Goal: Information Seeking & Learning: Learn about a topic

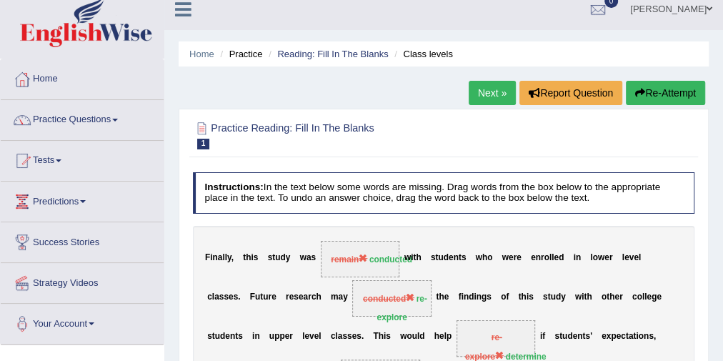
scroll to position [11, 0]
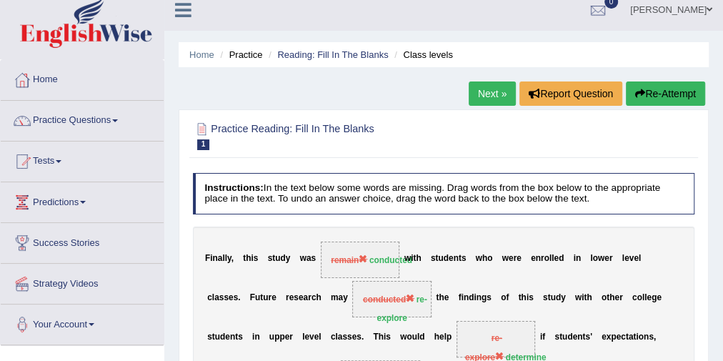
click at [658, 94] on button "Re-Attempt" at bounding box center [665, 93] width 79 height 24
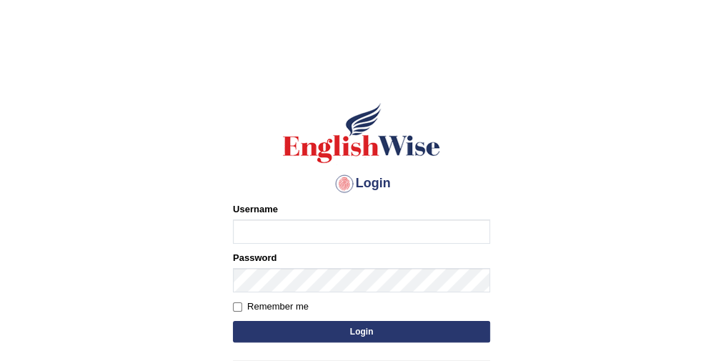
type input "[PERSON_NAME]"
click at [315, 324] on button "Login" at bounding box center [361, 331] width 257 height 21
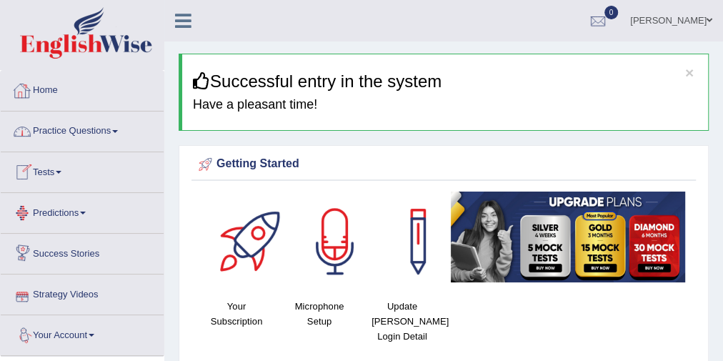
click at [69, 74] on link "Home" at bounding box center [82, 89] width 163 height 36
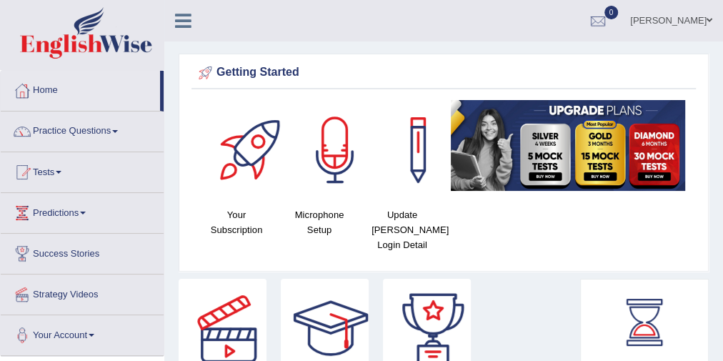
click at [76, 129] on link "Practice Questions" at bounding box center [82, 129] width 163 height 36
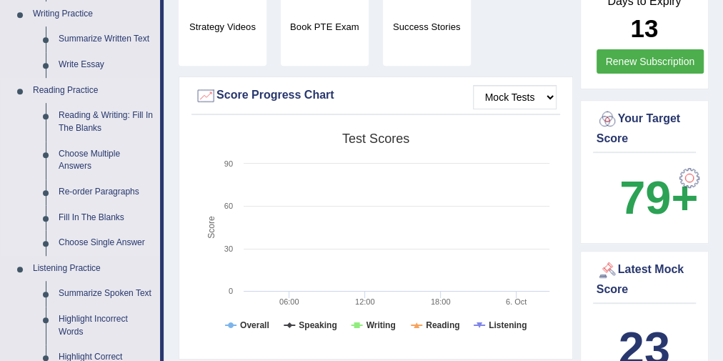
scroll to position [400, 0]
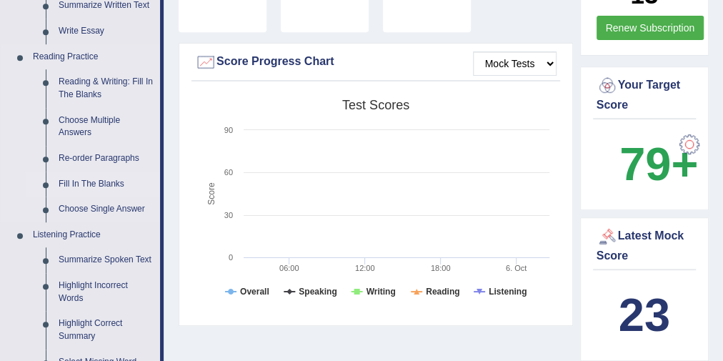
click at [85, 184] on link "Fill In The Blanks" at bounding box center [106, 184] width 108 height 26
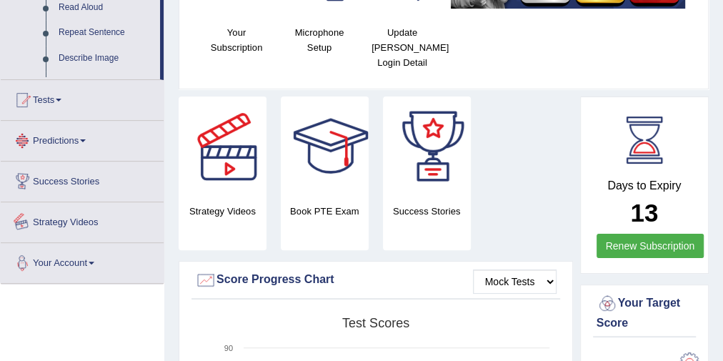
scroll to position [283, 0]
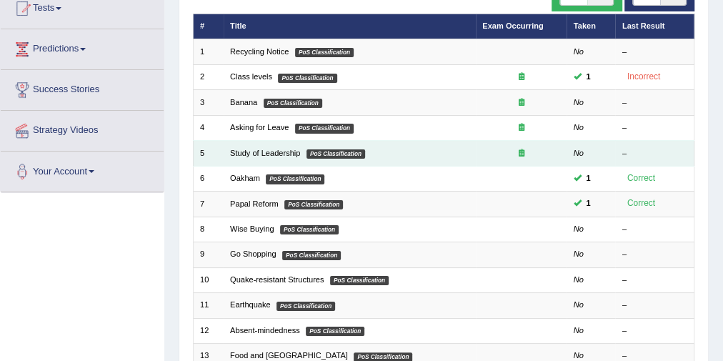
scroll to position [171, 0]
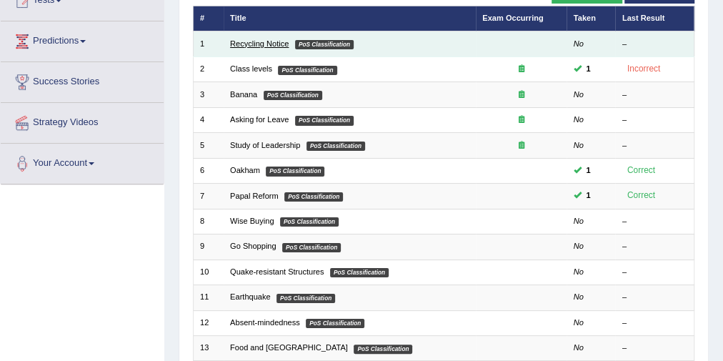
click at [270, 40] on link "Recycling Notice" at bounding box center [259, 43] width 59 height 9
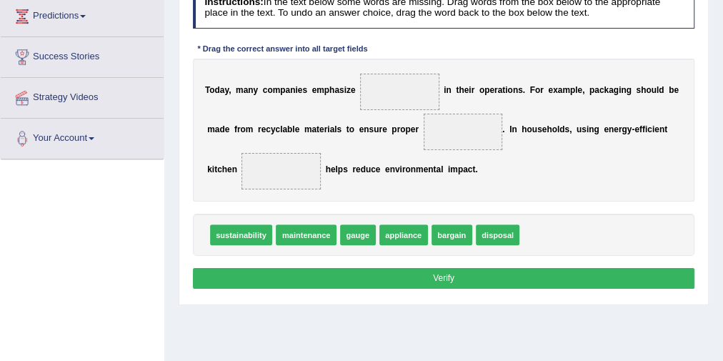
scroll to position [171, 0]
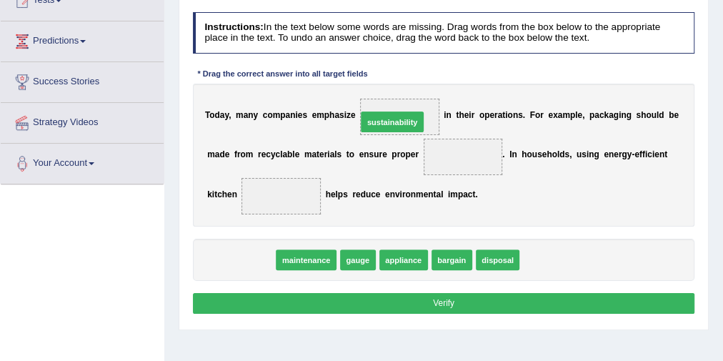
drag, startPoint x: 259, startPoint y: 259, endPoint x: 436, endPoint y: 97, distance: 240.7
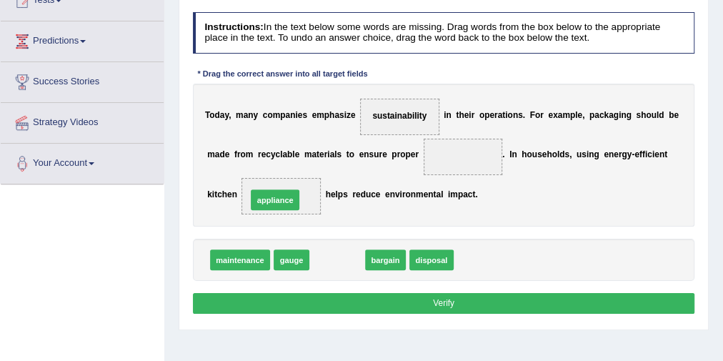
drag, startPoint x: 346, startPoint y: 260, endPoint x: 273, endPoint y: 189, distance: 101.5
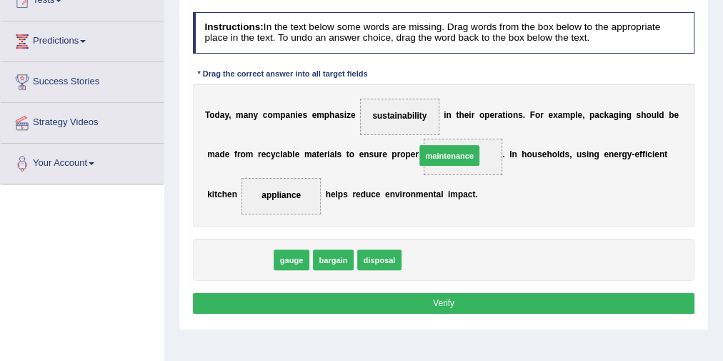
drag, startPoint x: 261, startPoint y: 247, endPoint x: 486, endPoint y: 135, distance: 251.4
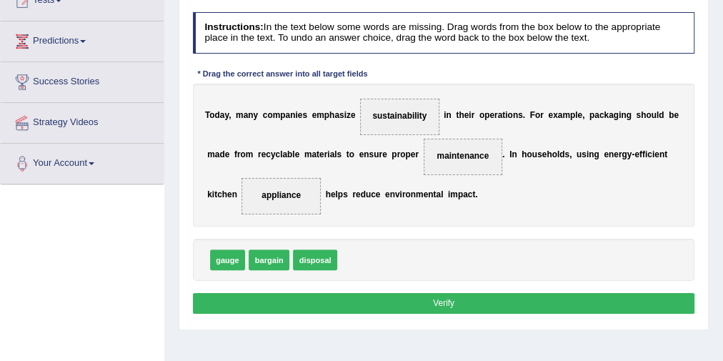
click at [425, 302] on button "Verify" at bounding box center [444, 303] width 502 height 21
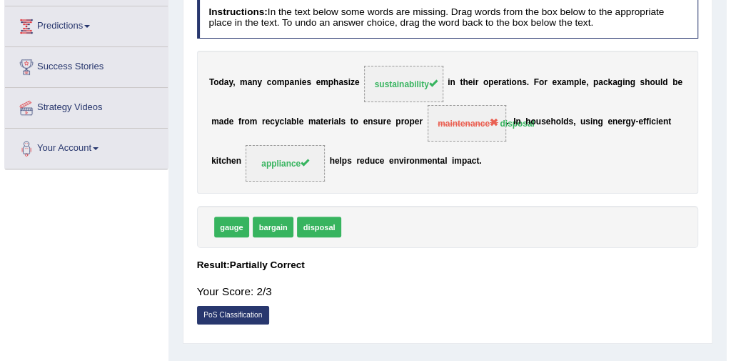
scroll to position [229, 0]
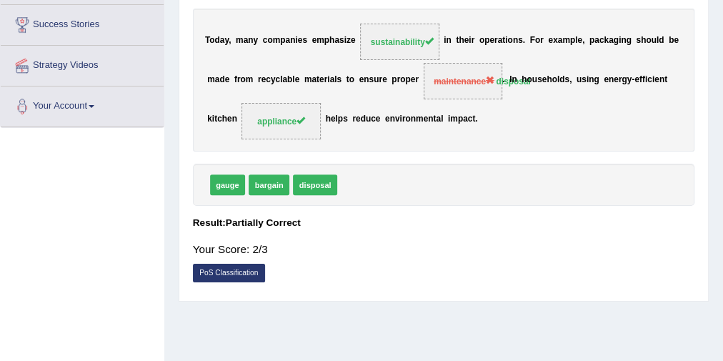
click at [244, 273] on link "PoS Classification" at bounding box center [229, 273] width 72 height 19
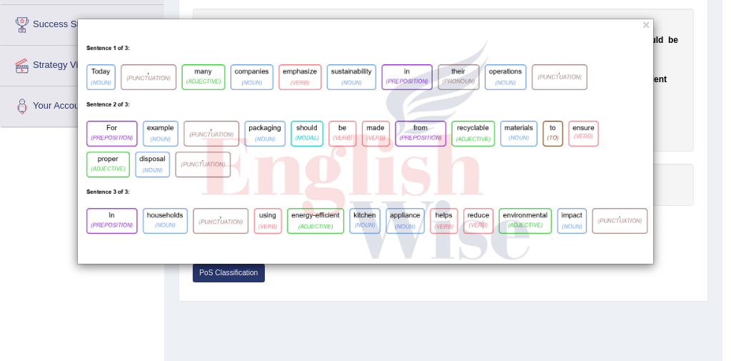
drag, startPoint x: 496, startPoint y: 34, endPoint x: 517, endPoint y: 111, distance: 80.8
click at [477, 137] on div "×" at bounding box center [365, 142] width 577 height 246
click at [648, 24] on button "×" at bounding box center [646, 25] width 7 height 13
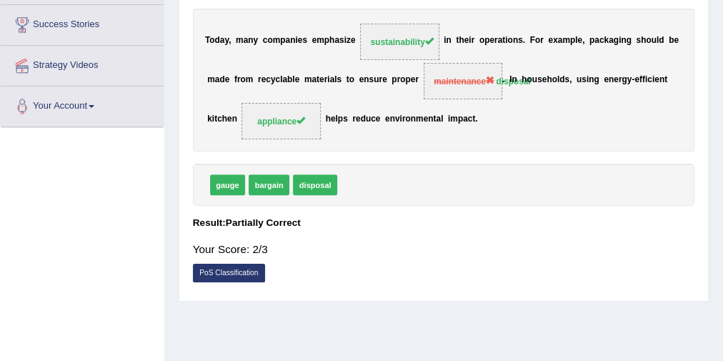
click at [229, 266] on link "PoS Classification" at bounding box center [229, 273] width 72 height 19
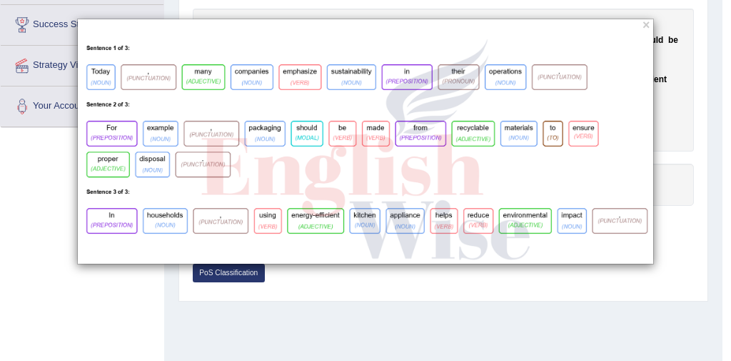
click at [668, 144] on div "×" at bounding box center [365, 142] width 731 height 246
drag, startPoint x: 650, startPoint y: 25, endPoint x: 658, endPoint y: 19, distance: 10.2
click at [658, 19] on div "×" at bounding box center [365, 142] width 731 height 246
click at [644, 27] on button "×" at bounding box center [646, 25] width 7 height 13
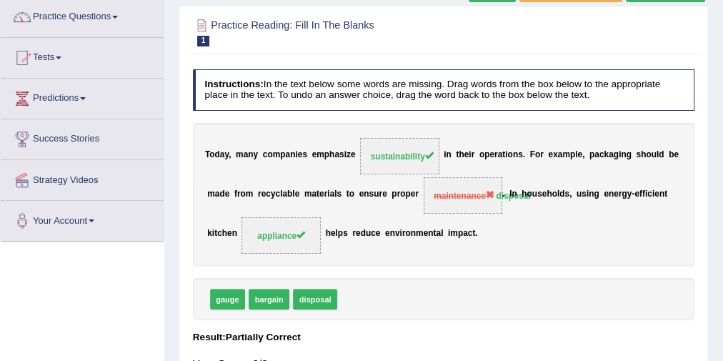
scroll to position [0, 0]
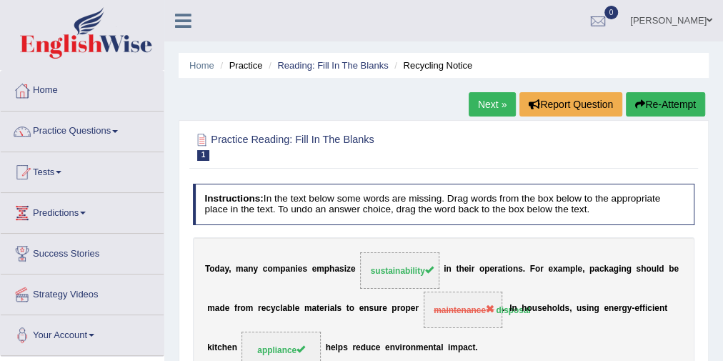
click at [493, 104] on link "Next »" at bounding box center [492, 104] width 47 height 24
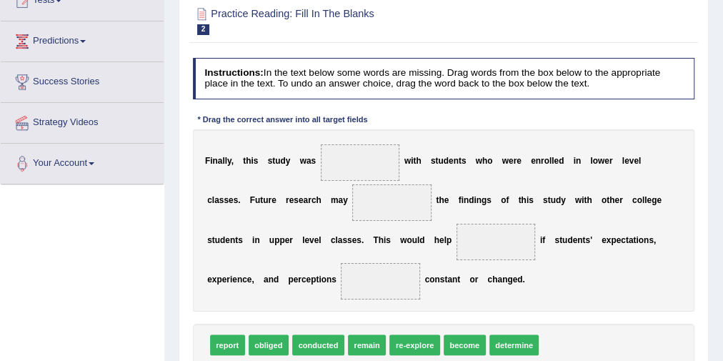
scroll to position [229, 0]
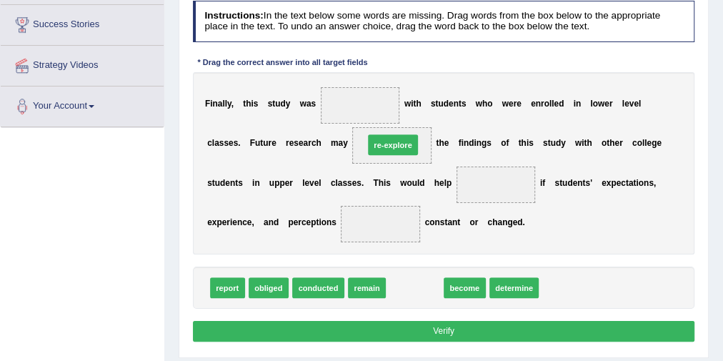
drag, startPoint x: 408, startPoint y: 285, endPoint x: 382, endPoint y: 117, distance: 169.8
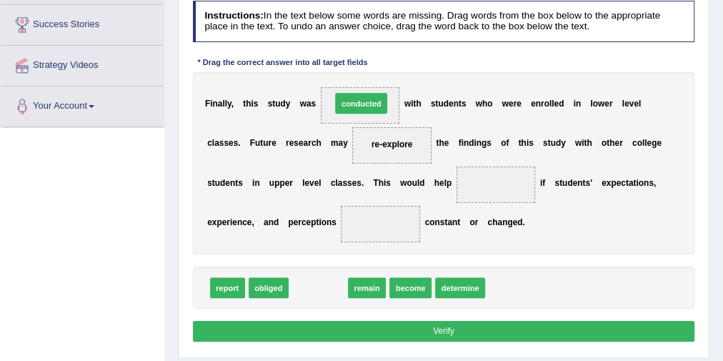
drag, startPoint x: 321, startPoint y: 285, endPoint x: 372, endPoint y: 68, distance: 223.0
click at [372, 68] on div "Instructions: In the text below some words are missing. Drag words from the box…" at bounding box center [443, 173] width 508 height 356
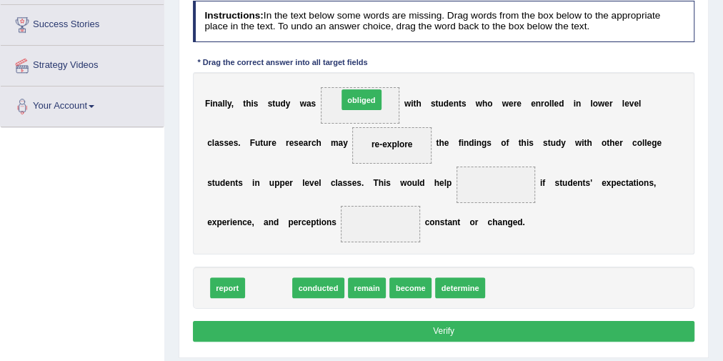
drag, startPoint x: 276, startPoint y: 285, endPoint x: 385, endPoint y: 64, distance: 246.0
click at [385, 64] on div "Instructions: In the text below some words are missing. Drag words from the box…" at bounding box center [443, 173] width 508 height 356
drag, startPoint x: 263, startPoint y: 285, endPoint x: 349, endPoint y: 102, distance: 202.3
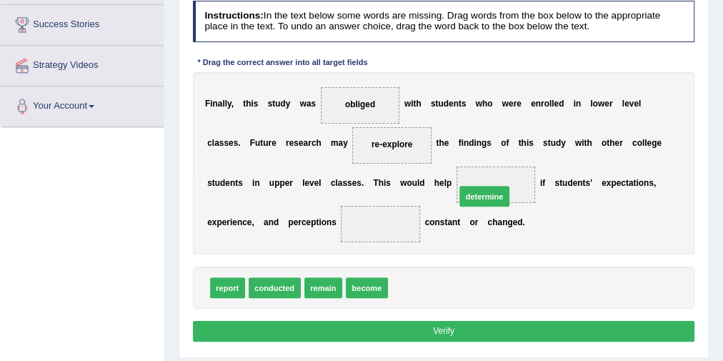
drag, startPoint x: 406, startPoint y: 284, endPoint x: 486, endPoint y: 176, distance: 134.3
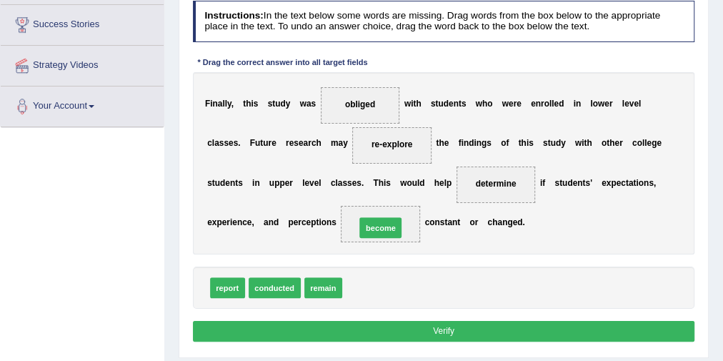
drag, startPoint x: 358, startPoint y: 289, endPoint x: 375, endPoint y: 214, distance: 76.2
click at [420, 334] on button "Verify" at bounding box center [444, 331] width 502 height 21
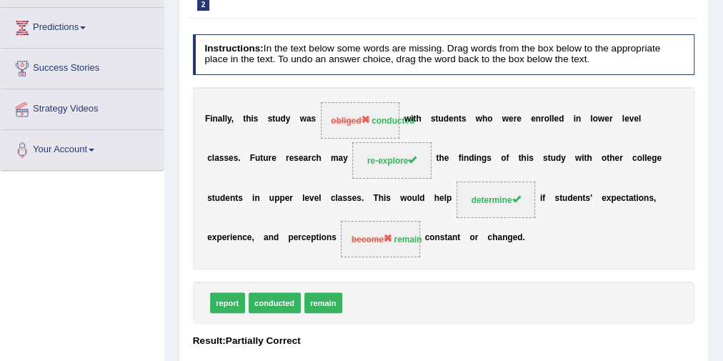
scroll to position [114, 0]
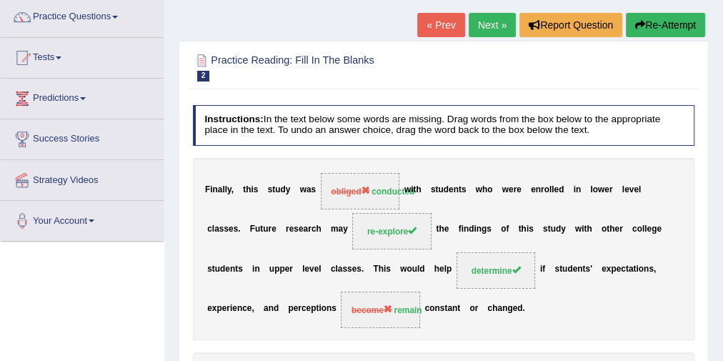
click at [495, 33] on link "Next »" at bounding box center [492, 25] width 47 height 24
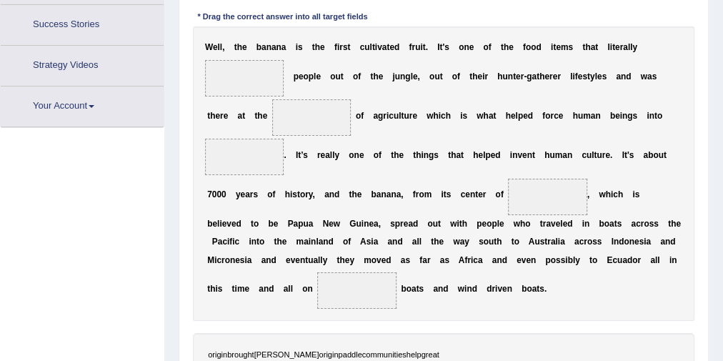
scroll to position [259, 0]
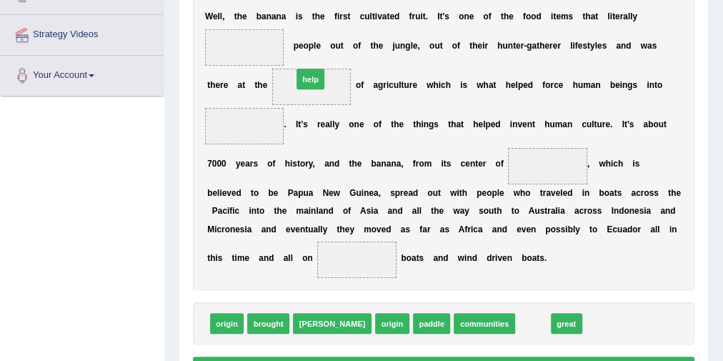
drag, startPoint x: 489, startPoint y: 326, endPoint x: 228, endPoint y: 38, distance: 388.9
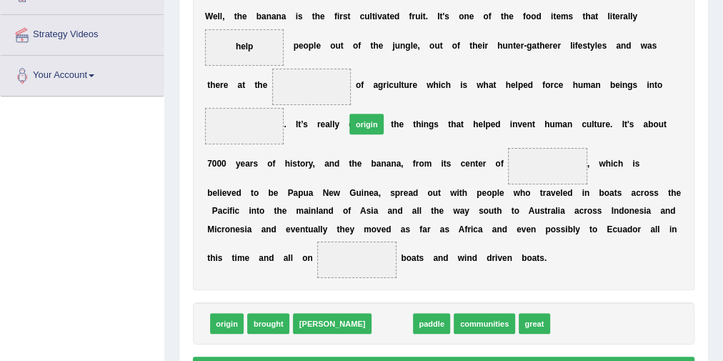
drag, startPoint x: 349, startPoint y: 320, endPoint x: 319, endPoint y: 86, distance: 236.2
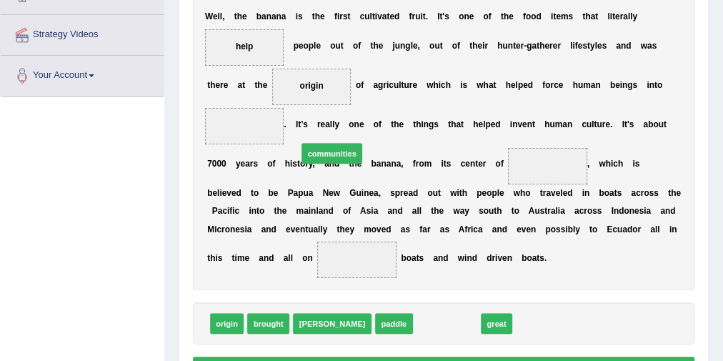
drag, startPoint x: 391, startPoint y: 321, endPoint x: 256, endPoint y: 121, distance: 241.3
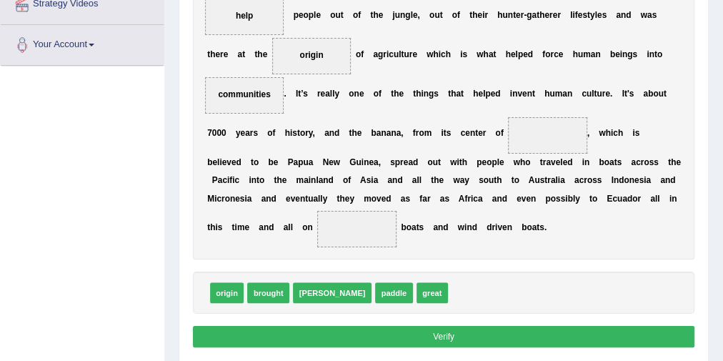
scroll to position [316, 0]
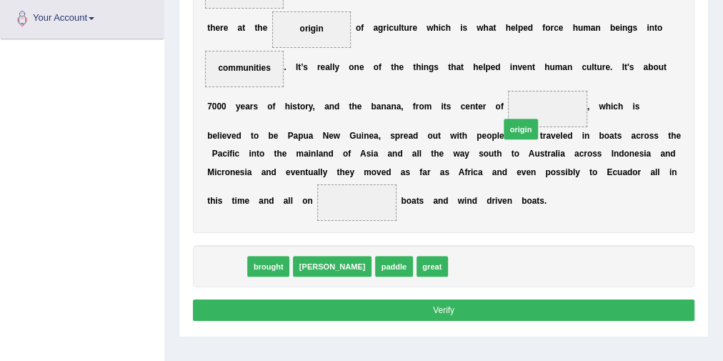
drag, startPoint x: 230, startPoint y: 263, endPoint x: 576, endPoint y: 101, distance: 381.6
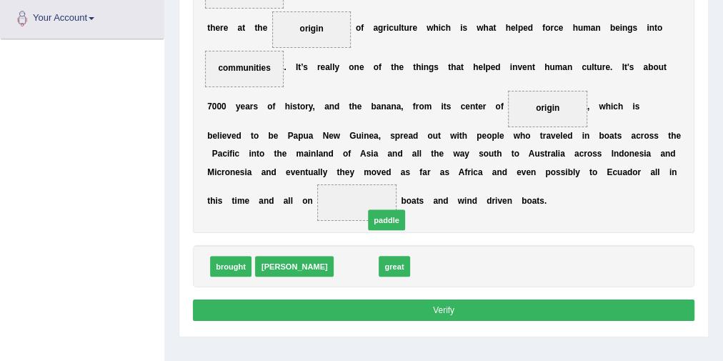
drag, startPoint x: 306, startPoint y: 264, endPoint x: 346, endPoint y: 204, distance: 72.5
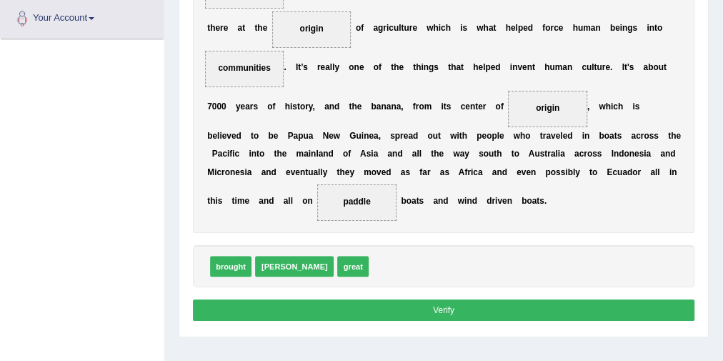
click at [451, 308] on button "Verify" at bounding box center [444, 309] width 502 height 21
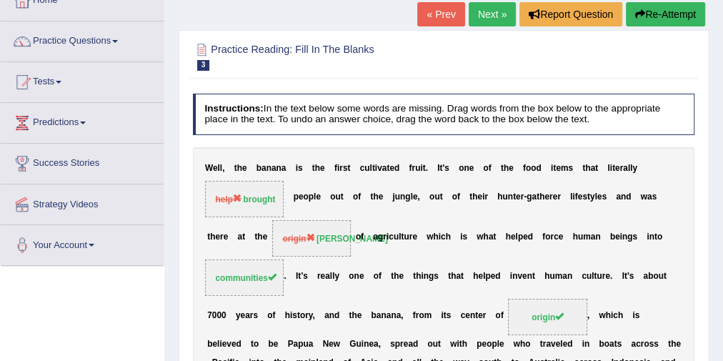
scroll to position [31, 0]
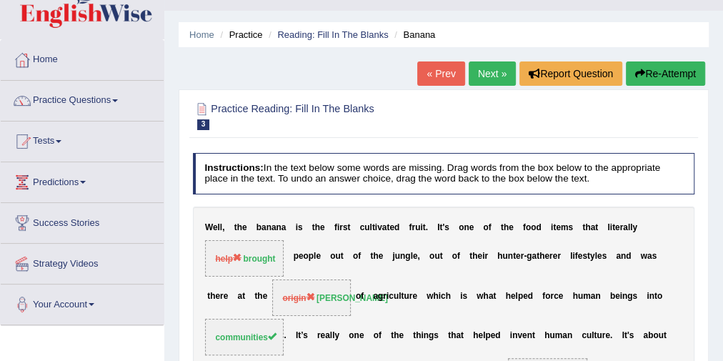
click at [495, 75] on link "Next »" at bounding box center [492, 73] width 47 height 24
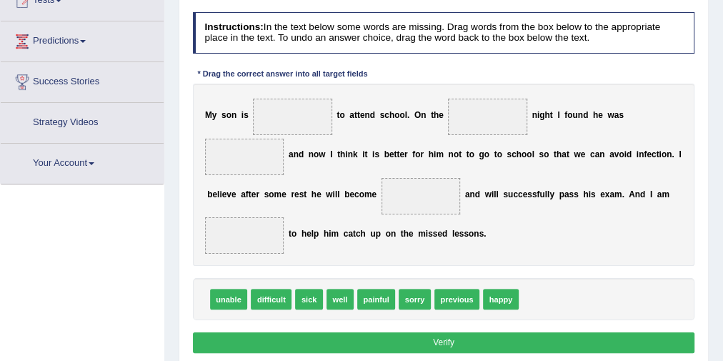
scroll to position [198, 0]
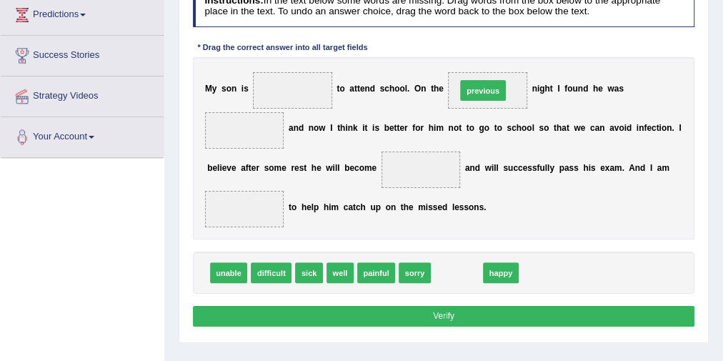
drag, startPoint x: 464, startPoint y: 266, endPoint x: 494, endPoint y: 51, distance: 216.4
click at [494, 51] on div "Instructions: In the text below some words are missing. Drag words from the box…" at bounding box center [443, 158] width 508 height 356
drag, startPoint x: 454, startPoint y: 259, endPoint x: 481, endPoint y: 84, distance: 177.1
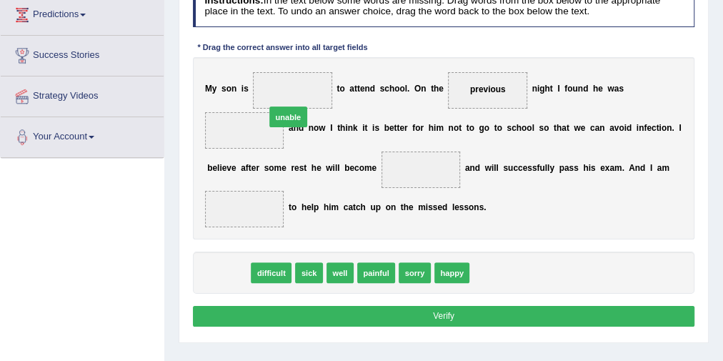
drag, startPoint x: 222, startPoint y: 268, endPoint x: 292, endPoint y: 84, distance: 196.5
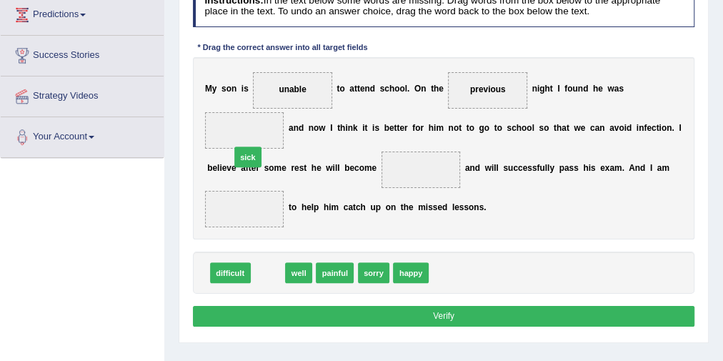
drag, startPoint x: 259, startPoint y: 268, endPoint x: 235, endPoint y: 130, distance: 139.9
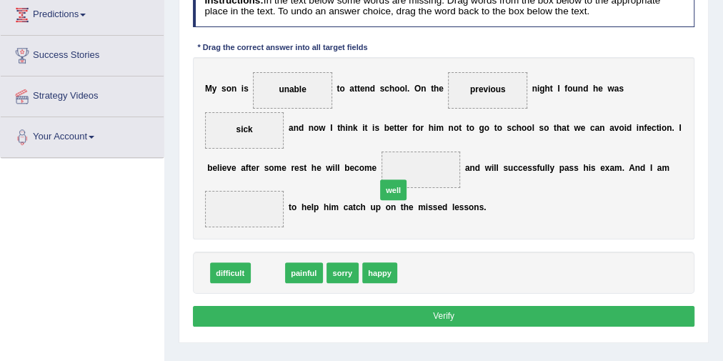
drag, startPoint x: 303, startPoint y: 249, endPoint x: 414, endPoint y: 164, distance: 140.6
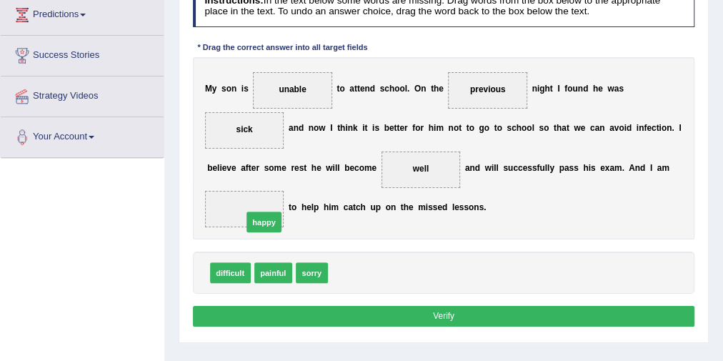
drag, startPoint x: 347, startPoint y: 267, endPoint x: 247, endPoint y: 206, distance: 117.0
click at [389, 306] on button "Verify" at bounding box center [444, 316] width 502 height 21
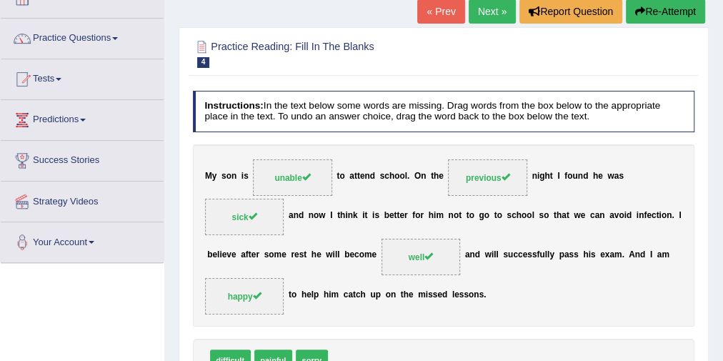
scroll to position [84, 0]
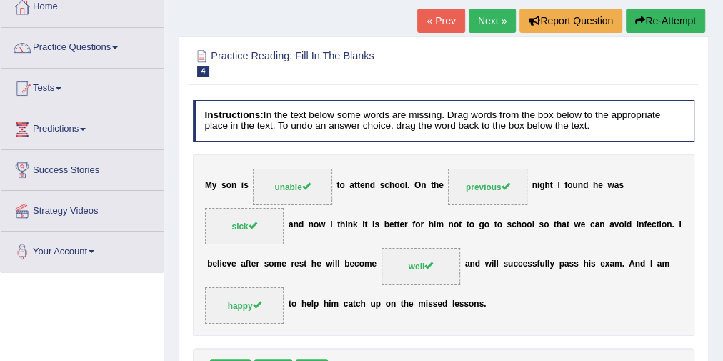
click at [490, 16] on link "Next »" at bounding box center [492, 21] width 47 height 24
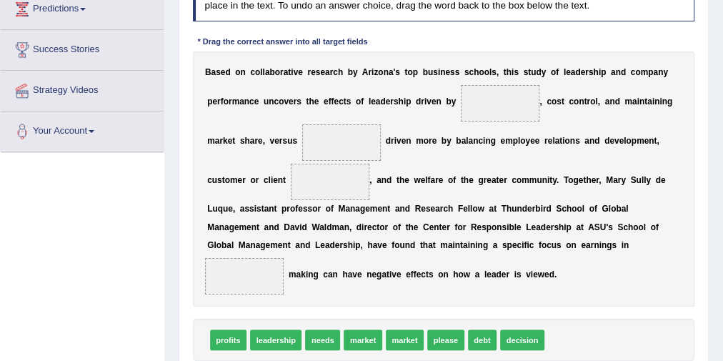
scroll to position [229, 0]
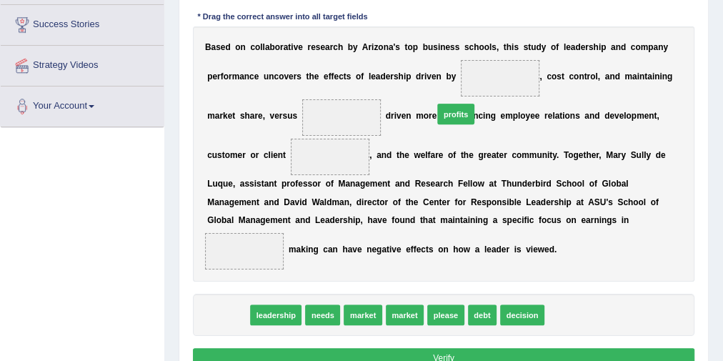
drag, startPoint x: 228, startPoint y: 309, endPoint x: 496, endPoint y: 72, distance: 357.3
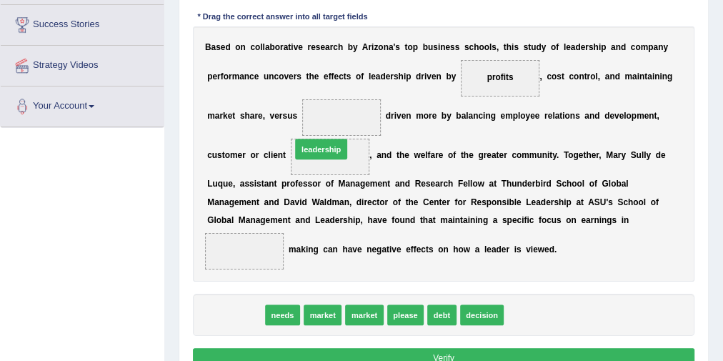
drag, startPoint x: 234, startPoint y: 314, endPoint x: 334, endPoint y: 118, distance: 220.4
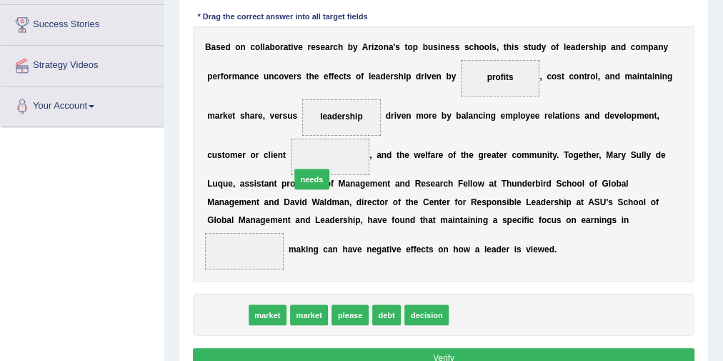
drag, startPoint x: 233, startPoint y: 310, endPoint x: 332, endPoint y: 150, distance: 188.3
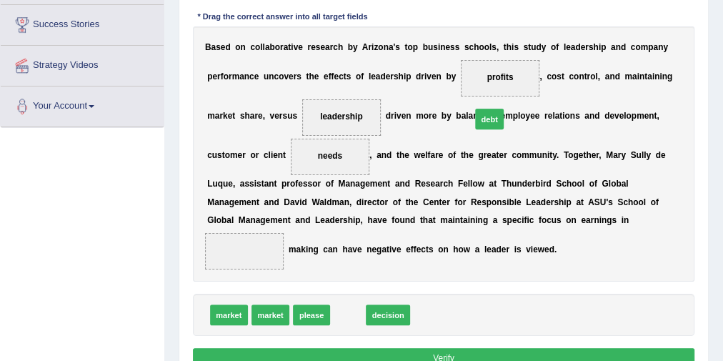
drag, startPoint x: 351, startPoint y: 311, endPoint x: 504, endPoint y: 74, distance: 282.7
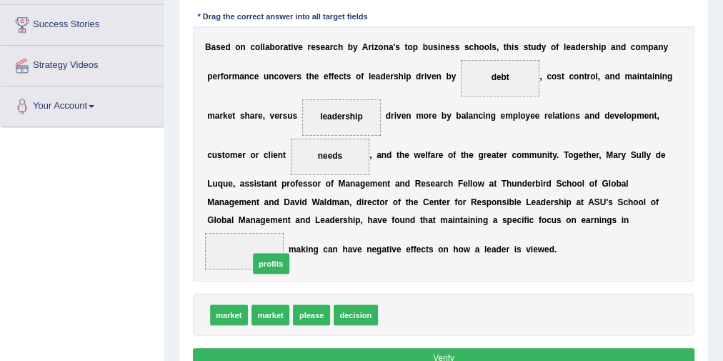
drag, startPoint x: 392, startPoint y: 312, endPoint x: 241, endPoint y: 251, distance: 163.1
click at [398, 348] on button "Verify" at bounding box center [444, 358] width 502 height 21
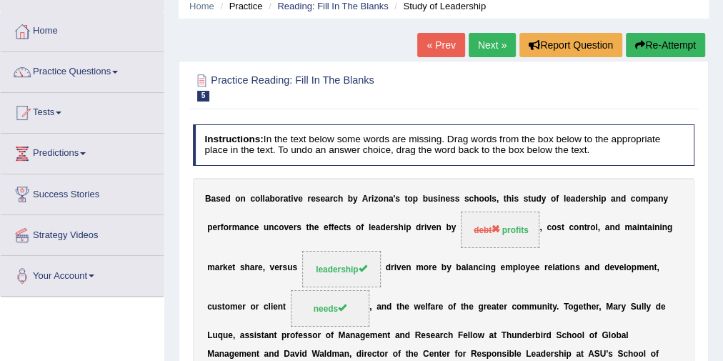
scroll to position [57, 0]
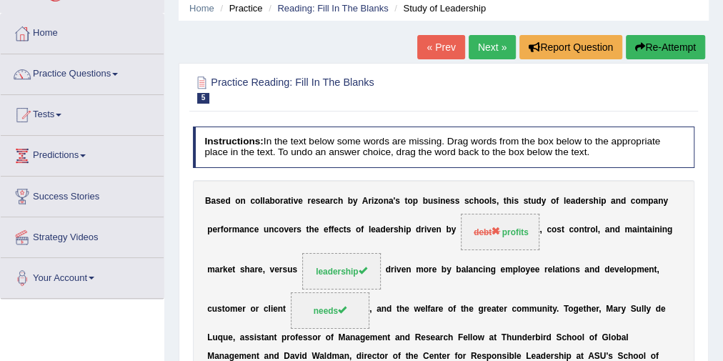
click at [491, 48] on link "Next »" at bounding box center [492, 47] width 47 height 24
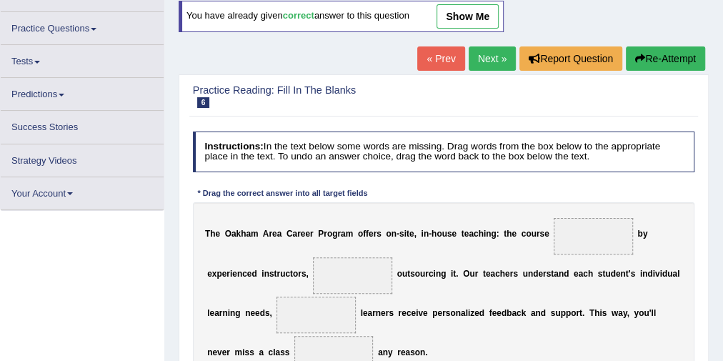
scroll to position [186, 0]
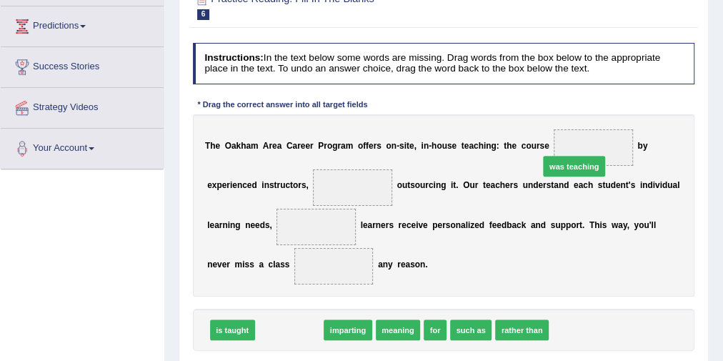
drag, startPoint x: 278, startPoint y: 328, endPoint x: 613, endPoint y: 136, distance: 386.2
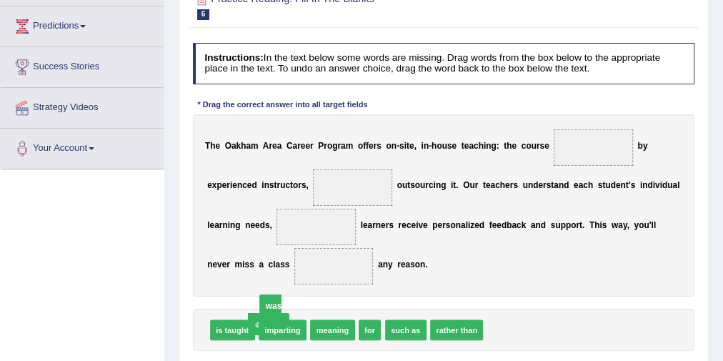
drag, startPoint x: 587, startPoint y: 144, endPoint x: 207, endPoint y: 331, distance: 423.6
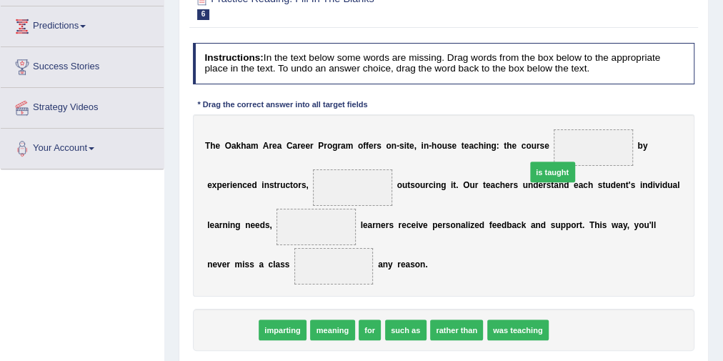
drag, startPoint x: 231, startPoint y: 327, endPoint x: 608, endPoint y: 141, distance: 419.8
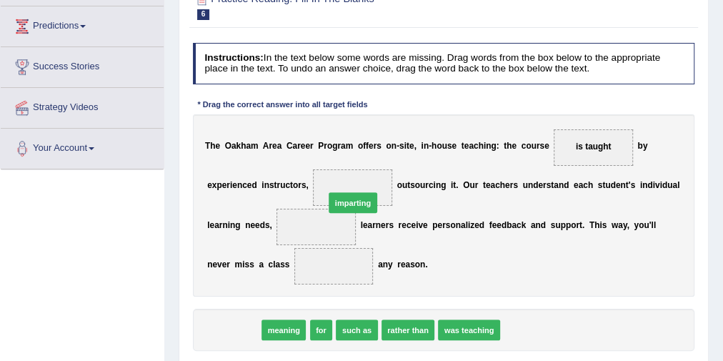
drag, startPoint x: 234, startPoint y: 332, endPoint x: 374, endPoint y: 183, distance: 204.7
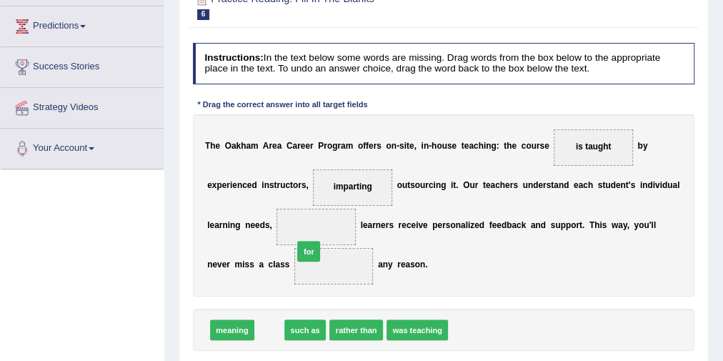
drag, startPoint x: 264, startPoint y: 326, endPoint x: 310, endPoint y: 224, distance: 112.6
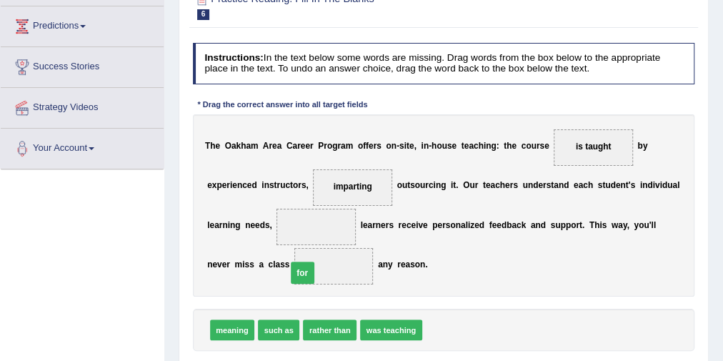
drag, startPoint x: 311, startPoint y: 224, endPoint x: 294, endPoint y: 279, distance: 57.4
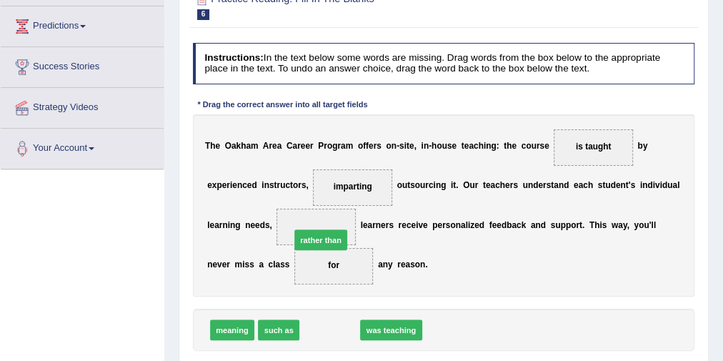
drag, startPoint x: 341, startPoint y: 324, endPoint x: 331, endPoint y: 218, distance: 106.3
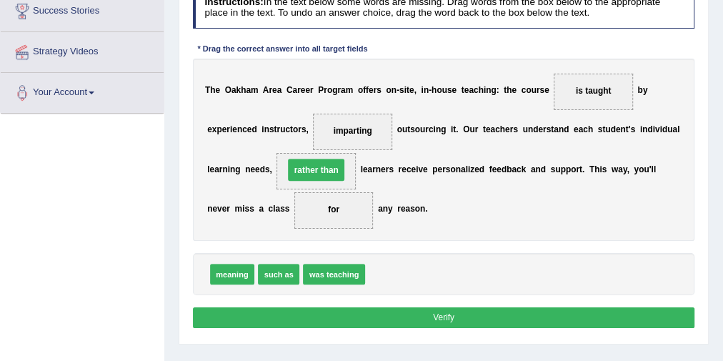
scroll to position [244, 0]
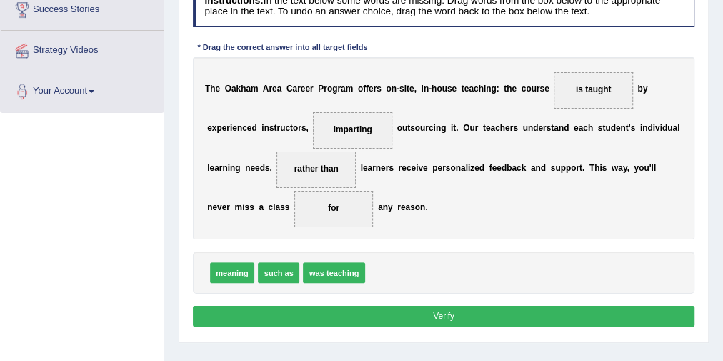
click at [351, 309] on button "Verify" at bounding box center [444, 316] width 502 height 21
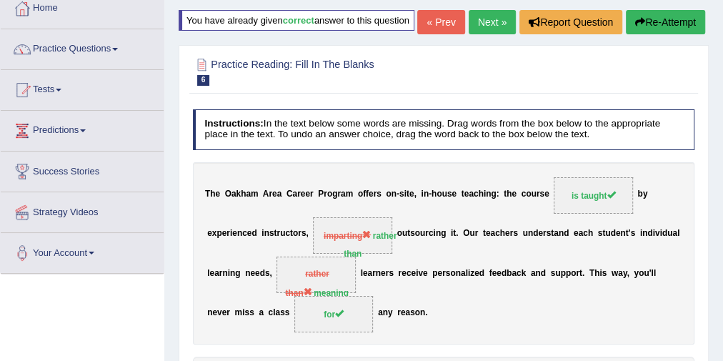
scroll to position [15, 0]
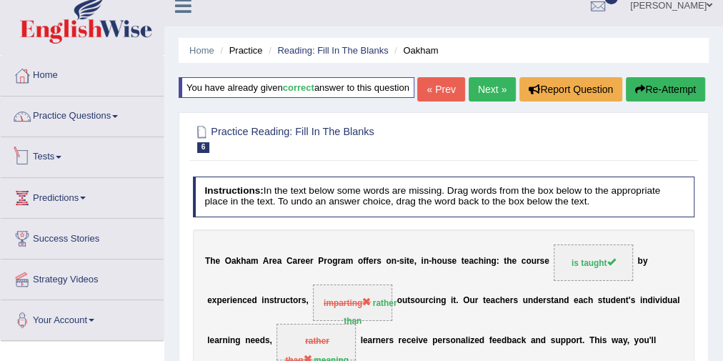
click at [111, 115] on link "Practice Questions" at bounding box center [82, 114] width 163 height 36
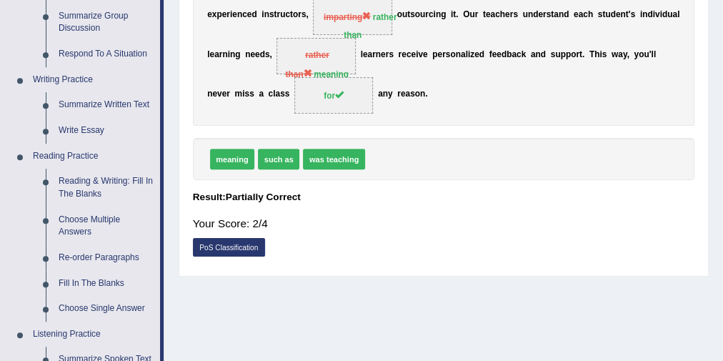
scroll to position [129, 0]
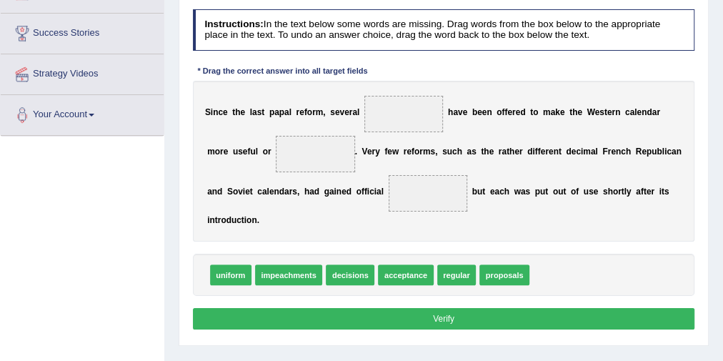
scroll to position [206, 0]
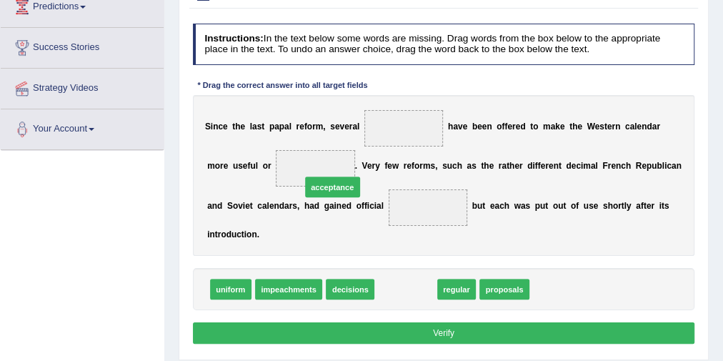
drag, startPoint x: 399, startPoint y: 286, endPoint x: 312, endPoint y: 164, distance: 149.5
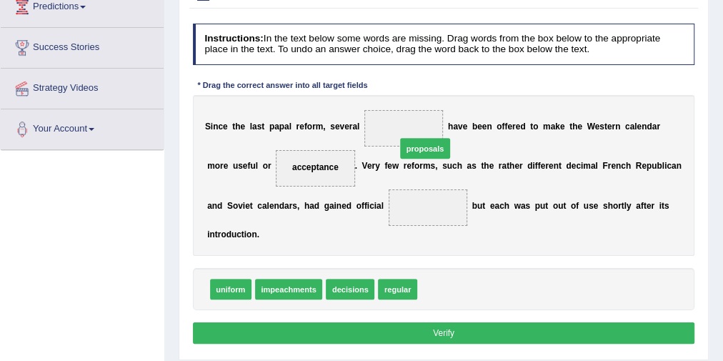
drag, startPoint x: 440, startPoint y: 289, endPoint x: 416, endPoint y: 124, distance: 167.5
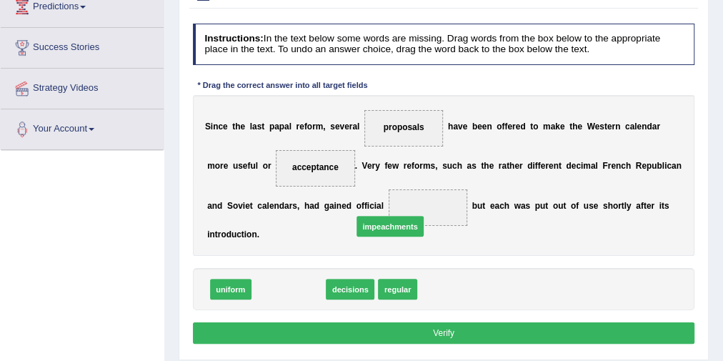
drag, startPoint x: 306, startPoint y: 286, endPoint x: 429, endPoint y: 206, distance: 146.2
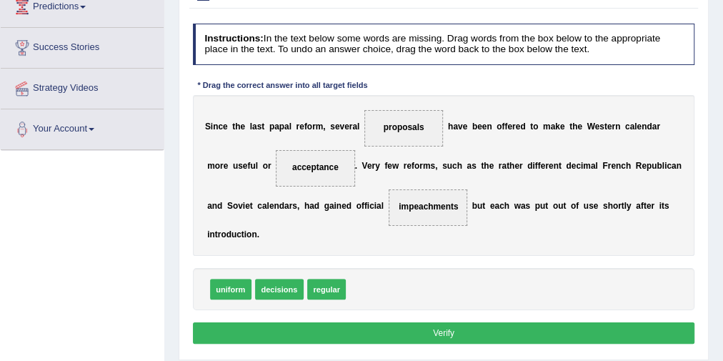
click at [441, 326] on button "Verify" at bounding box center [444, 332] width 502 height 21
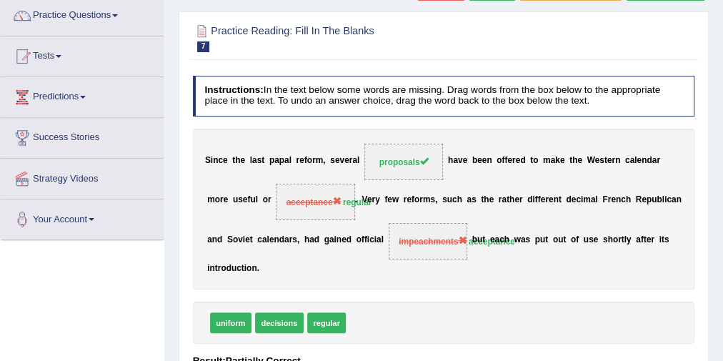
scroll to position [91, 0]
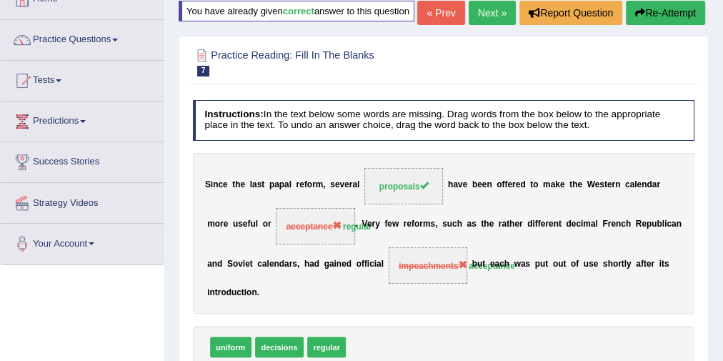
click at [650, 25] on button "Re-Attempt" at bounding box center [665, 13] width 79 height 24
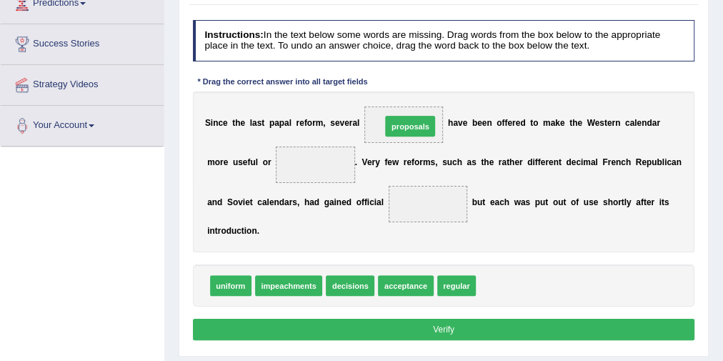
drag, startPoint x: 504, startPoint y: 281, endPoint x: 394, endPoint y: 94, distance: 218.1
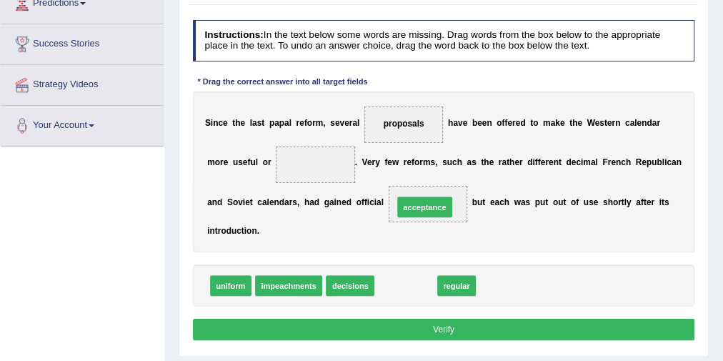
drag, startPoint x: 391, startPoint y: 283, endPoint x: 415, endPoint y: 188, distance: 98.1
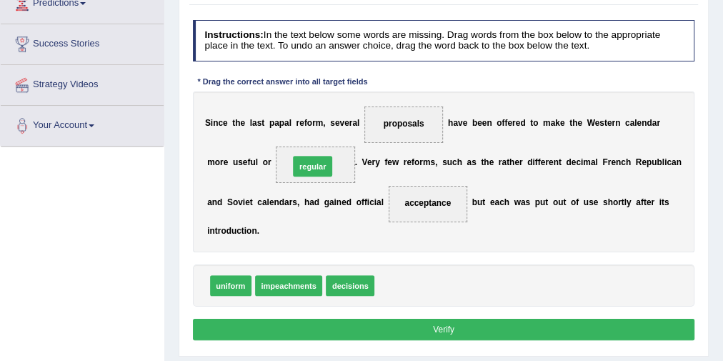
drag, startPoint x: 399, startPoint y: 278, endPoint x: 301, endPoint y: 135, distance: 173.6
click at [373, 319] on button "Verify" at bounding box center [444, 329] width 502 height 21
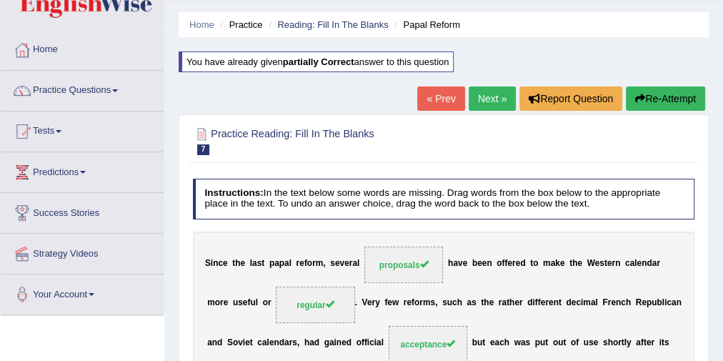
scroll to position [38, 0]
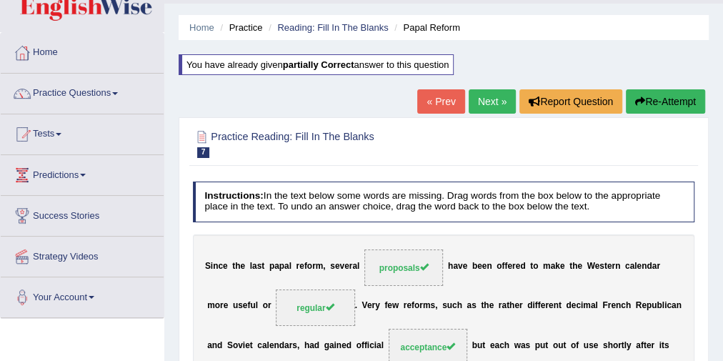
click at [471, 99] on link "Next »" at bounding box center [492, 101] width 47 height 24
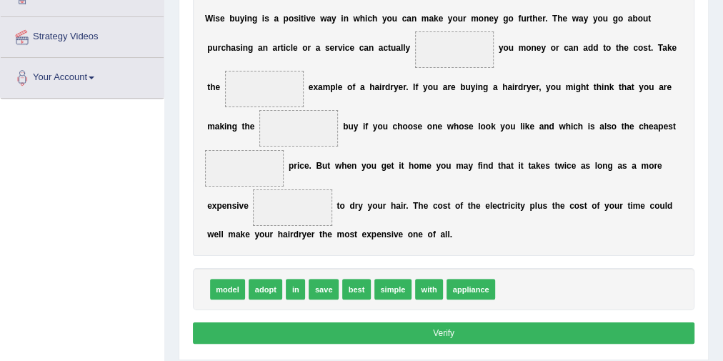
scroll to position [239, 0]
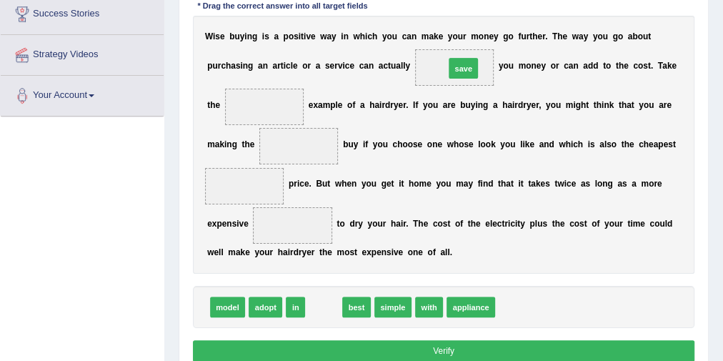
drag, startPoint x: 326, startPoint y: 308, endPoint x: 491, endPoint y: 26, distance: 325.9
click at [491, 26] on div "Instructions: In the text below some words are missing. Drag words from the box…" at bounding box center [443, 155] width 508 height 432
drag, startPoint x: 320, startPoint y: 309, endPoint x: 466, endPoint y: 64, distance: 285.1
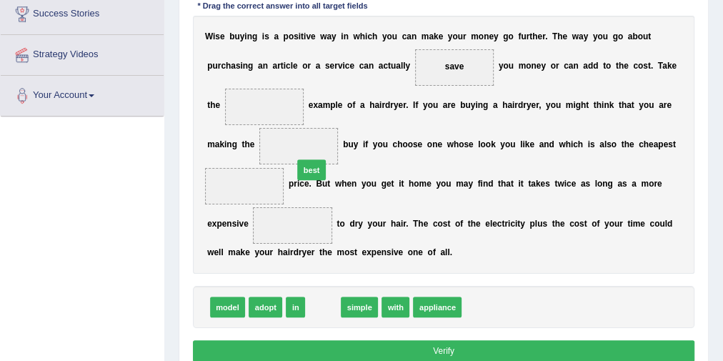
drag, startPoint x: 320, startPoint y: 304, endPoint x: 306, endPoint y: 142, distance: 162.0
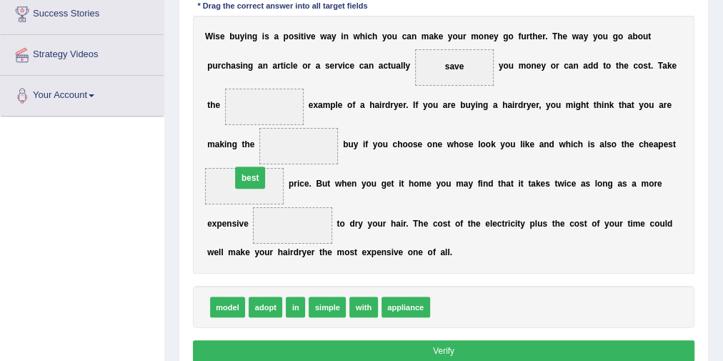
drag, startPoint x: 293, startPoint y: 146, endPoint x: 236, endPoint y: 184, distance: 68.5
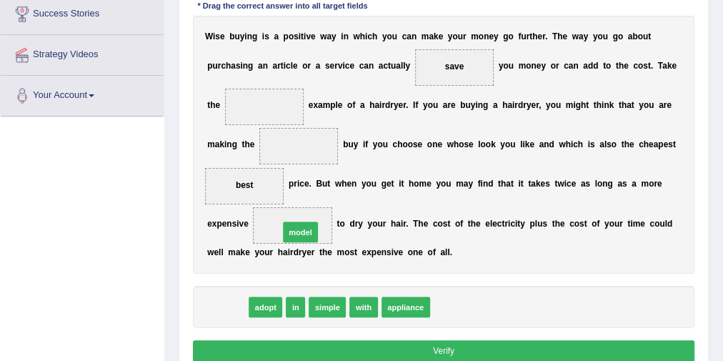
drag, startPoint x: 226, startPoint y: 308, endPoint x: 312, endPoint y: 219, distance: 124.3
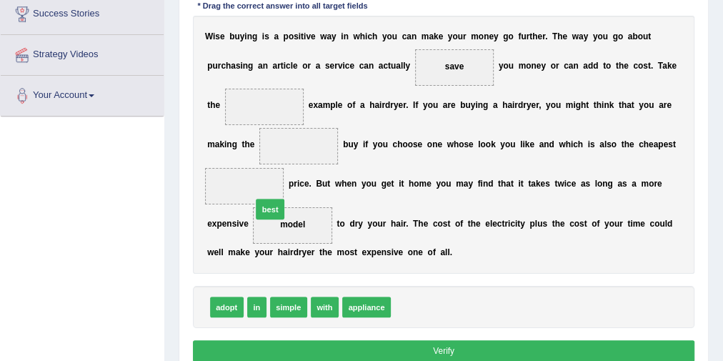
drag, startPoint x: 381, startPoint y: 304, endPoint x: 239, endPoint y: 186, distance: 185.2
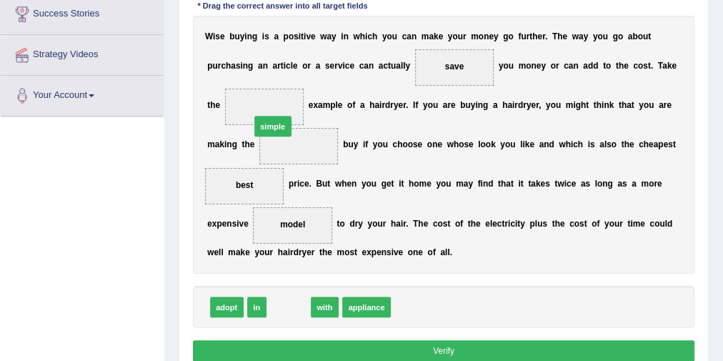
drag, startPoint x: 292, startPoint y: 306, endPoint x: 271, endPoint y: 93, distance: 214.6
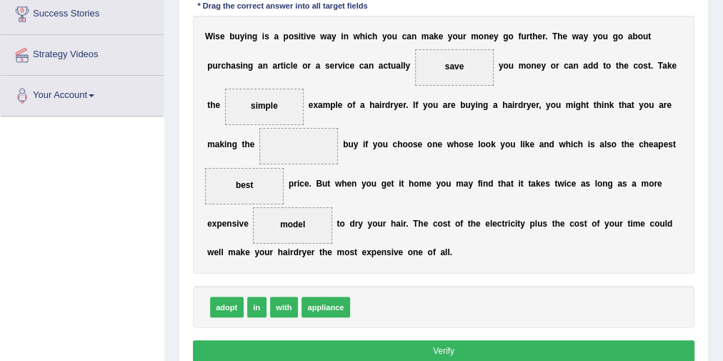
click at [425, 341] on button "Verify" at bounding box center [444, 350] width 502 height 21
drag, startPoint x: 266, startPoint y: 110, endPoint x: 304, endPoint y: 144, distance: 51.1
click at [304, 144] on div "W i s e b u y i n g i s a p o s i t i v e w a y i n w h i c h y o u c a n m a k…" at bounding box center [444, 145] width 502 height 259
drag, startPoint x: 266, startPoint y: 102, endPoint x: 316, endPoint y: 159, distance: 75.9
drag, startPoint x: 254, startPoint y: 181, endPoint x: 318, endPoint y: 145, distance: 73.9
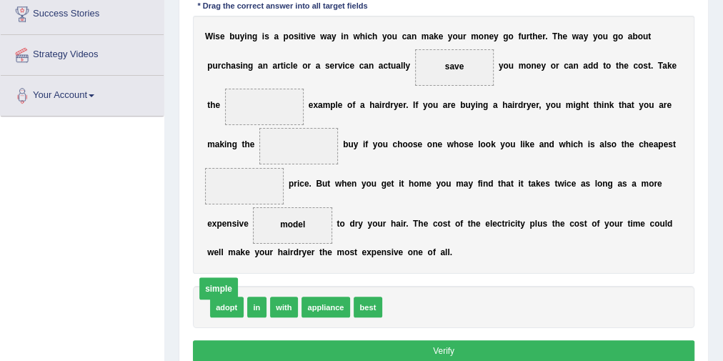
drag, startPoint x: 289, startPoint y: 161, endPoint x: 206, endPoint y: 316, distance: 175.1
drag, startPoint x: 404, startPoint y: 306, endPoint x: 264, endPoint y: 100, distance: 249.2
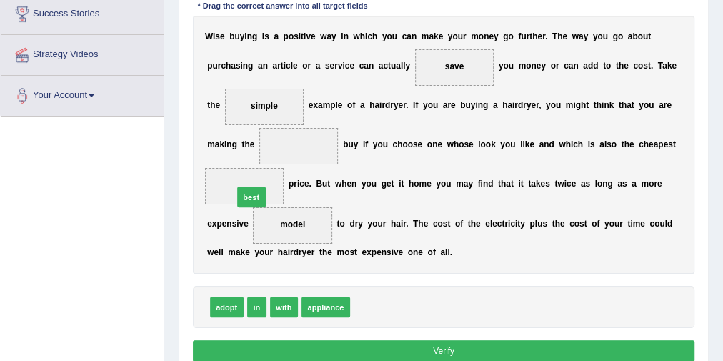
drag, startPoint x: 369, startPoint y: 306, endPoint x: 231, endPoint y: 176, distance: 189.5
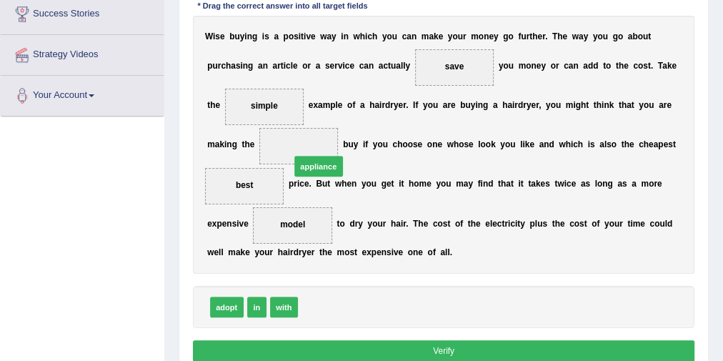
drag, startPoint x: 324, startPoint y: 304, endPoint x: 315, endPoint y: 139, distance: 165.2
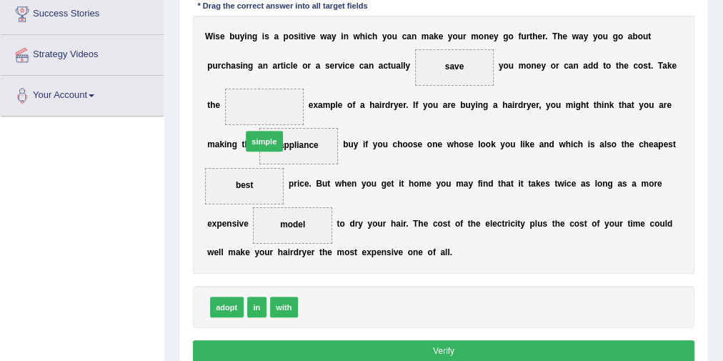
drag, startPoint x: 451, startPoint y: 221, endPoint x: 256, endPoint y: 110, distance: 224.2
click at [458, 348] on button "Verify" at bounding box center [444, 350] width 502 height 21
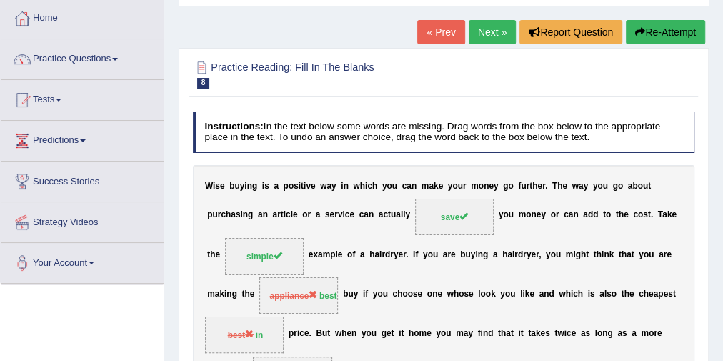
scroll to position [68, 0]
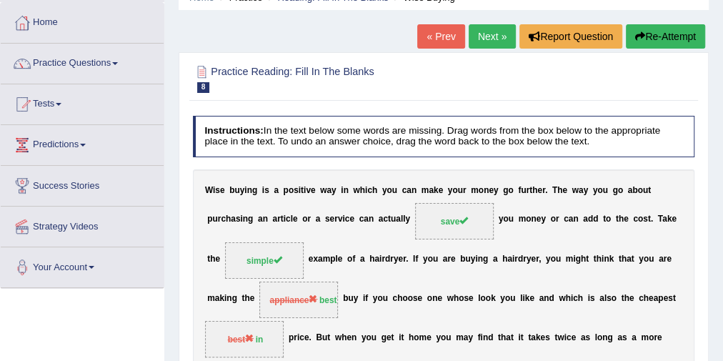
click at [484, 32] on link "Next »" at bounding box center [492, 36] width 47 height 24
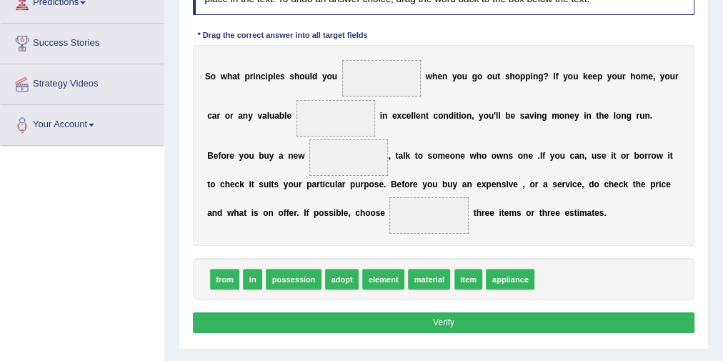
scroll to position [229, 0]
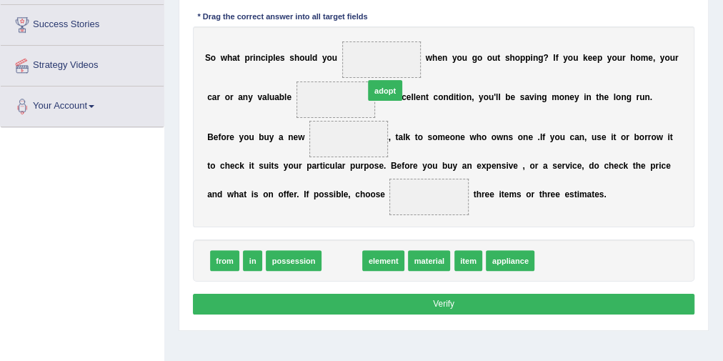
drag, startPoint x: 340, startPoint y: 257, endPoint x: 391, endPoint y: 58, distance: 205.6
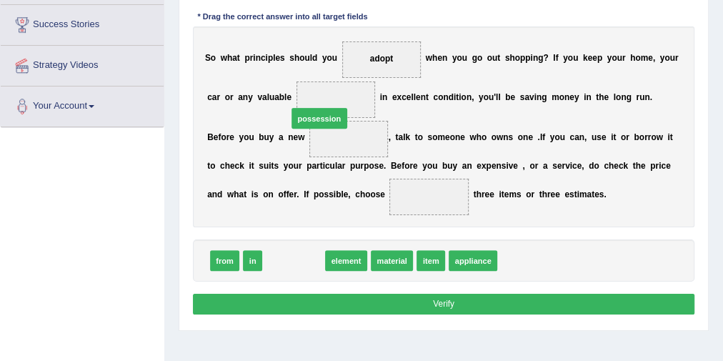
drag, startPoint x: 292, startPoint y: 260, endPoint x: 322, endPoint y: 93, distance: 169.8
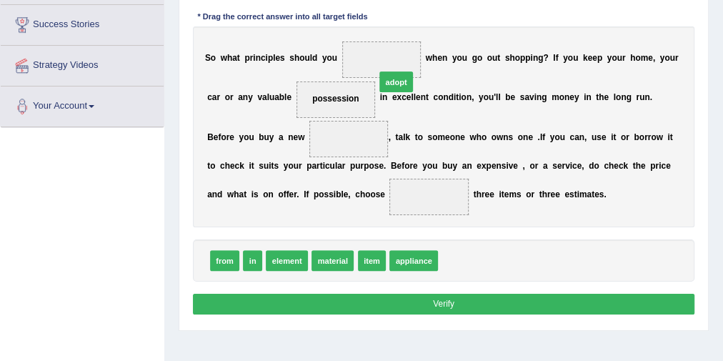
drag, startPoint x: 454, startPoint y: 260, endPoint x: 380, endPoint y: 50, distance: 222.5
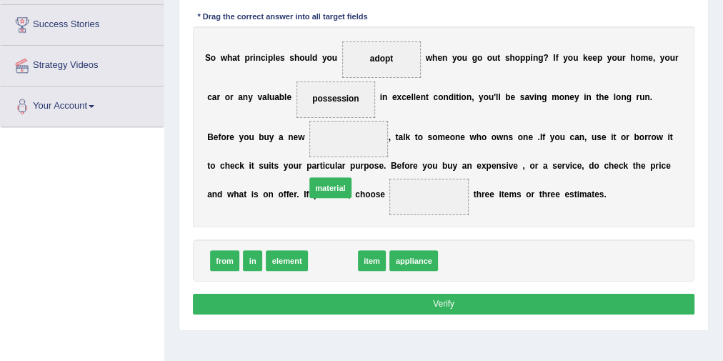
drag, startPoint x: 320, startPoint y: 261, endPoint x: 329, endPoint y: 154, distance: 107.5
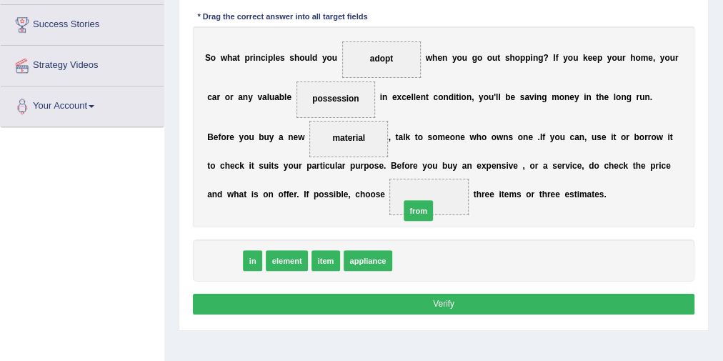
drag, startPoint x: 219, startPoint y: 258, endPoint x: 443, endPoint y: 200, distance: 231.6
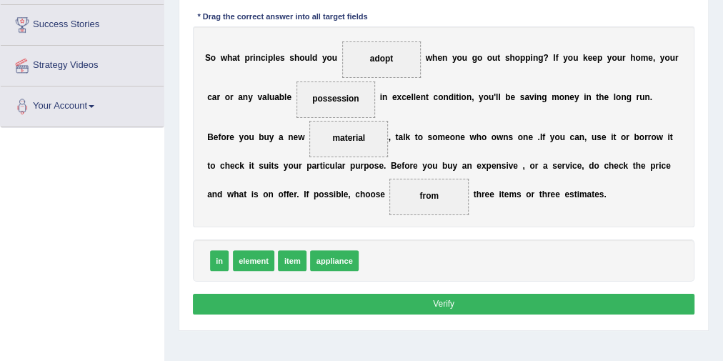
click at [449, 301] on button "Verify" at bounding box center [444, 304] width 502 height 21
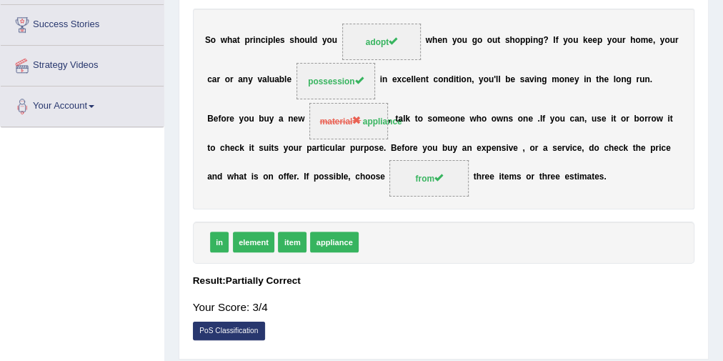
scroll to position [171, 0]
